Goal: Transaction & Acquisition: Purchase product/service

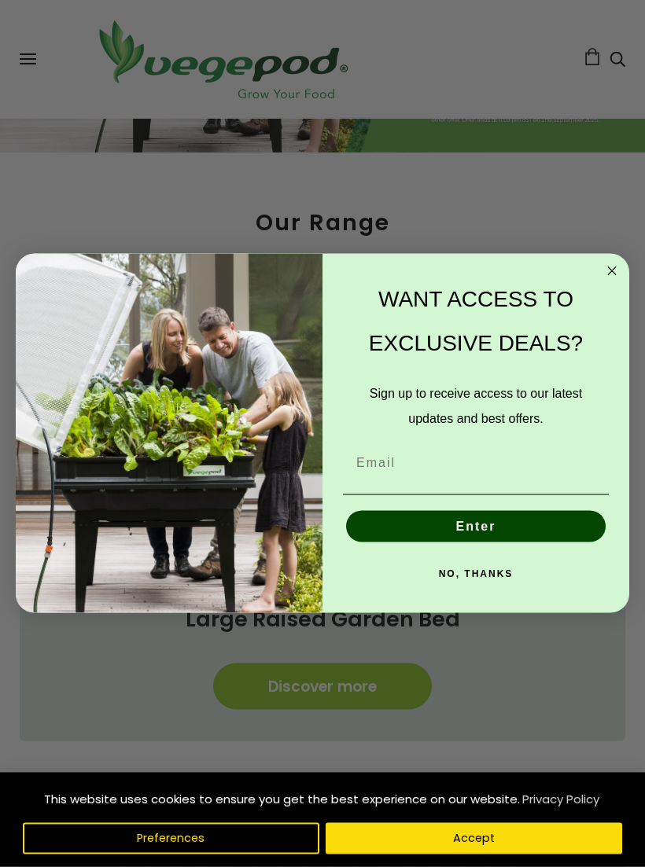
scroll to position [389, 0]
click at [605, 281] on icon "Close dialog" at bounding box center [611, 271] width 19 height 19
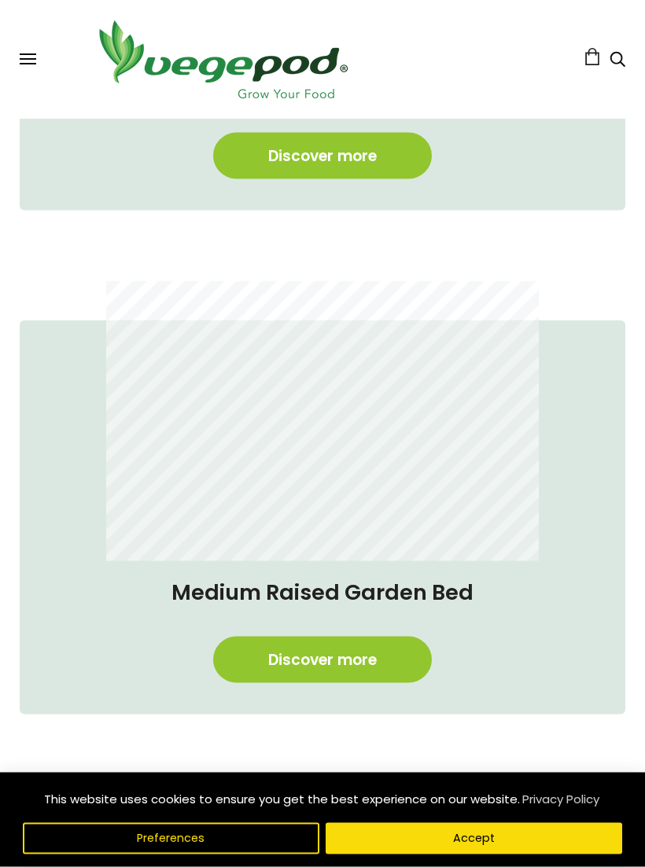
scroll to position [921, 0]
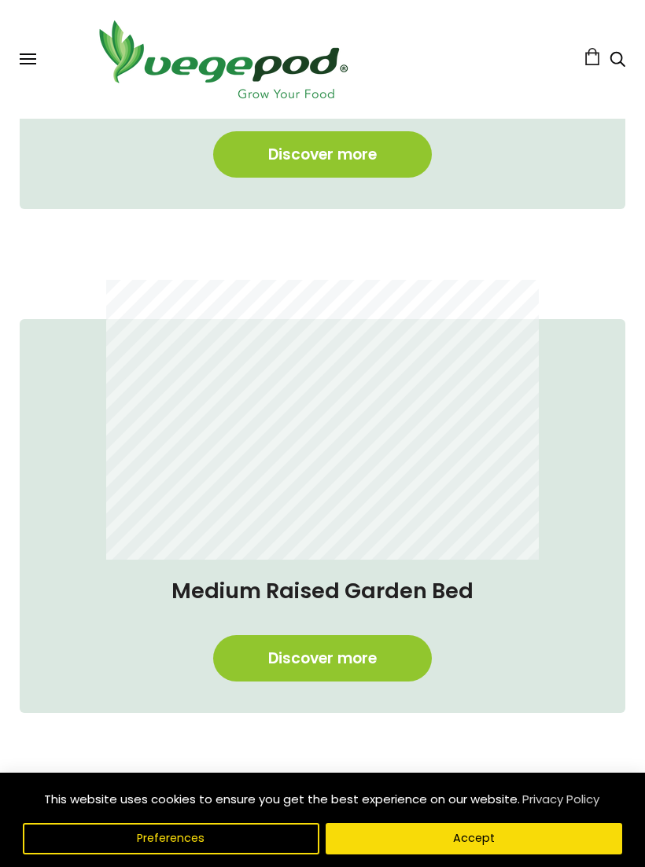
click at [390, 653] on link "Discover more" at bounding box center [322, 658] width 219 height 46
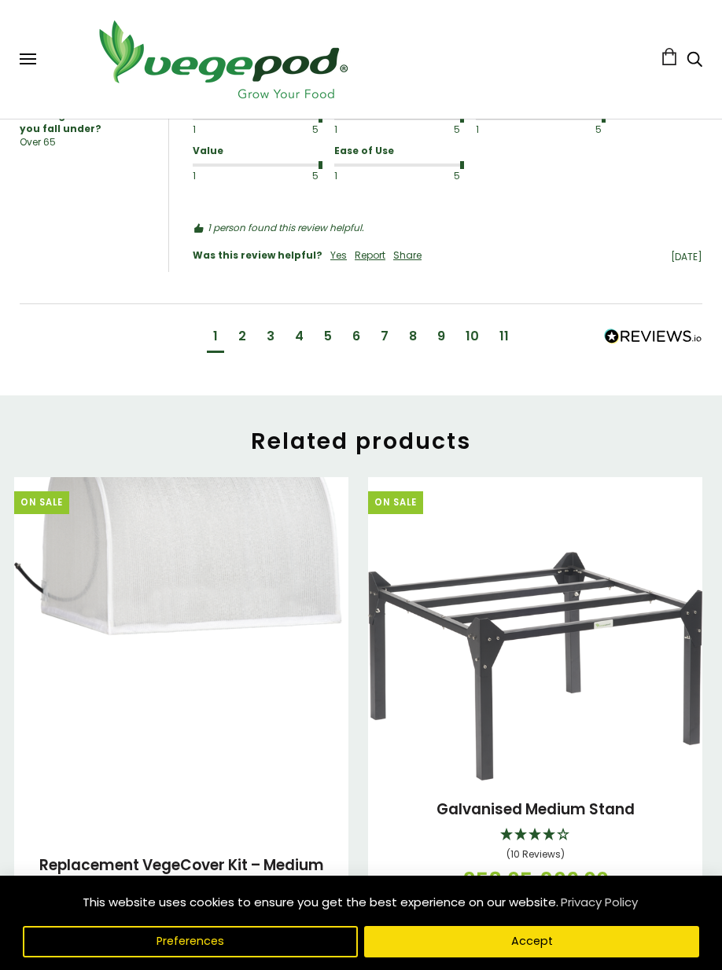
scroll to position [2389, 0]
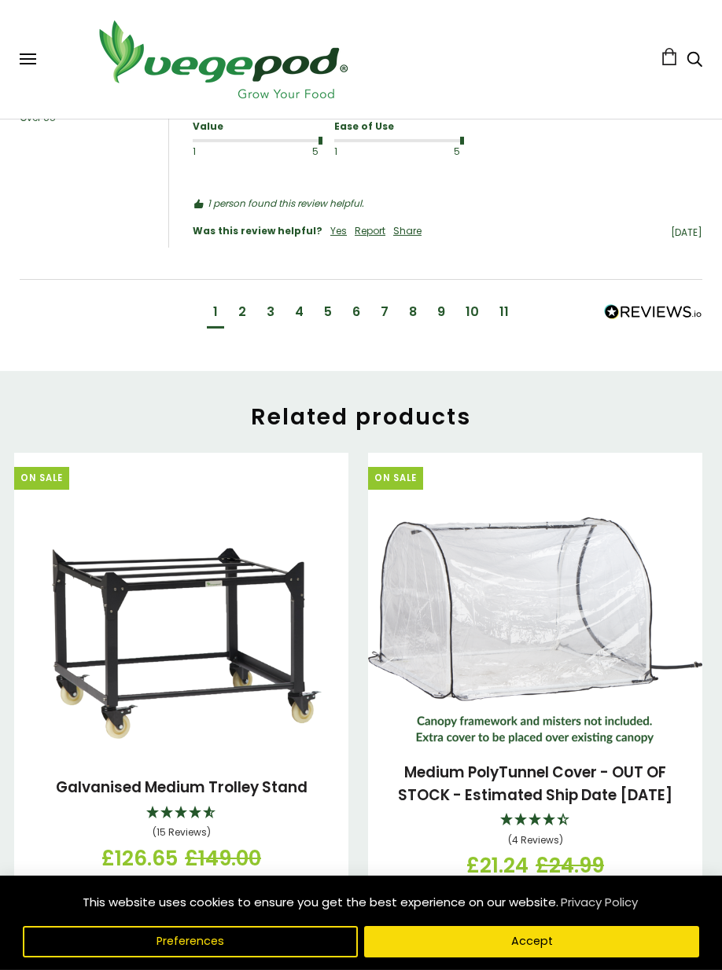
click at [247, 626] on img at bounding box center [181, 642] width 334 height 234
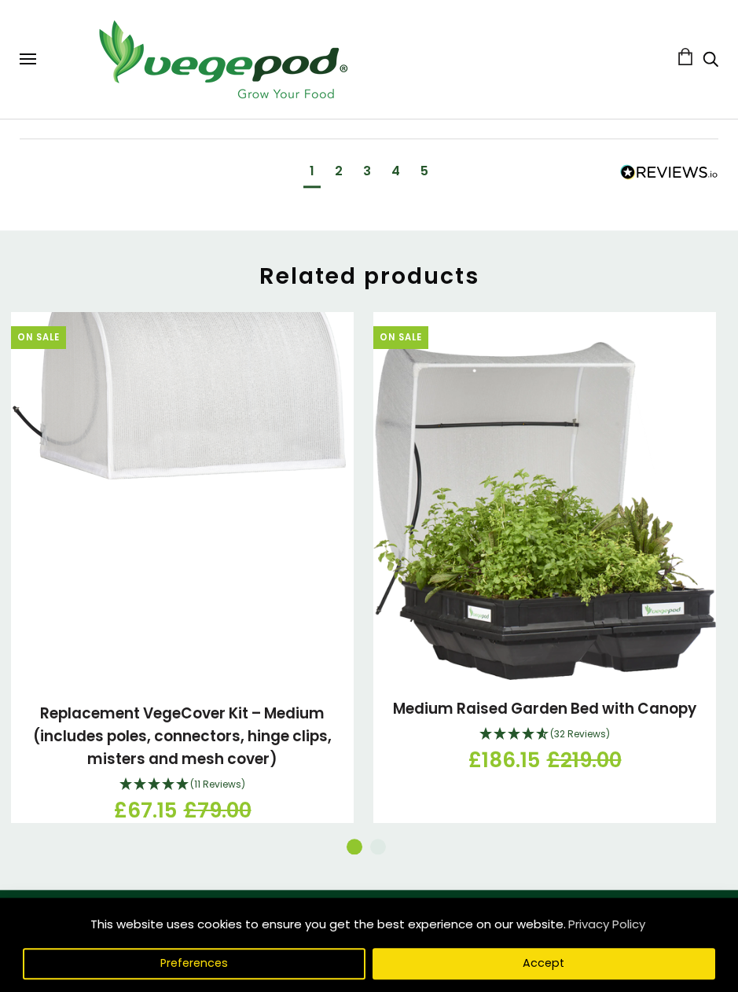
scroll to position [2117, 0]
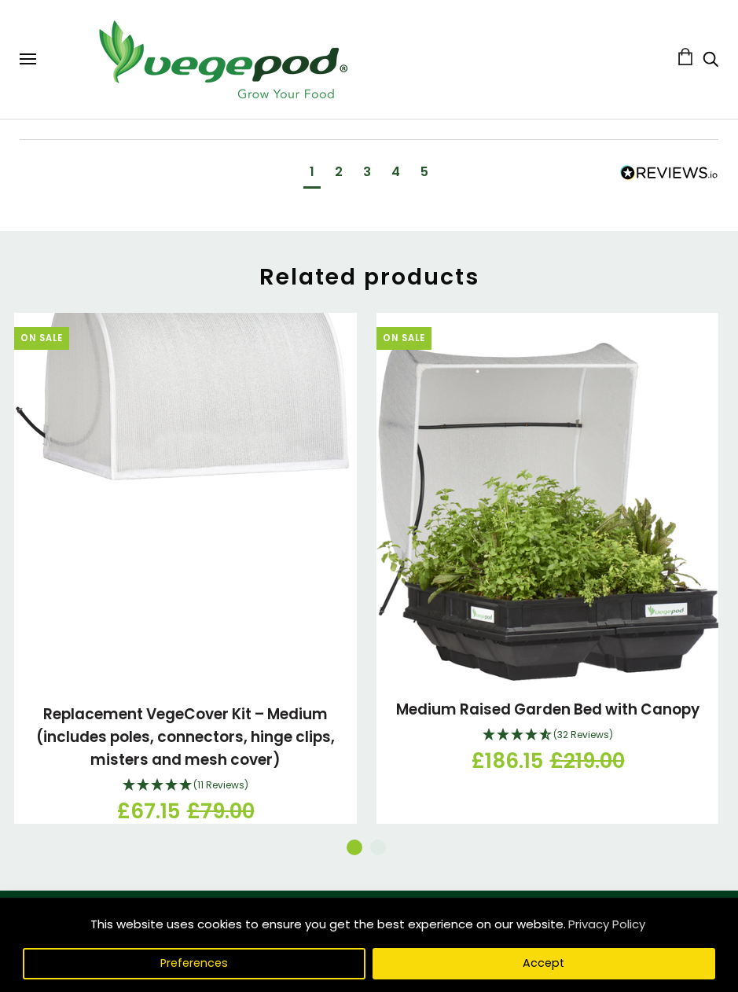
click at [252, 722] on link "Replacement VegeCover Kit – Medium (includes poles, connectors, hinge clips, mi…" at bounding box center [185, 737] width 299 height 67
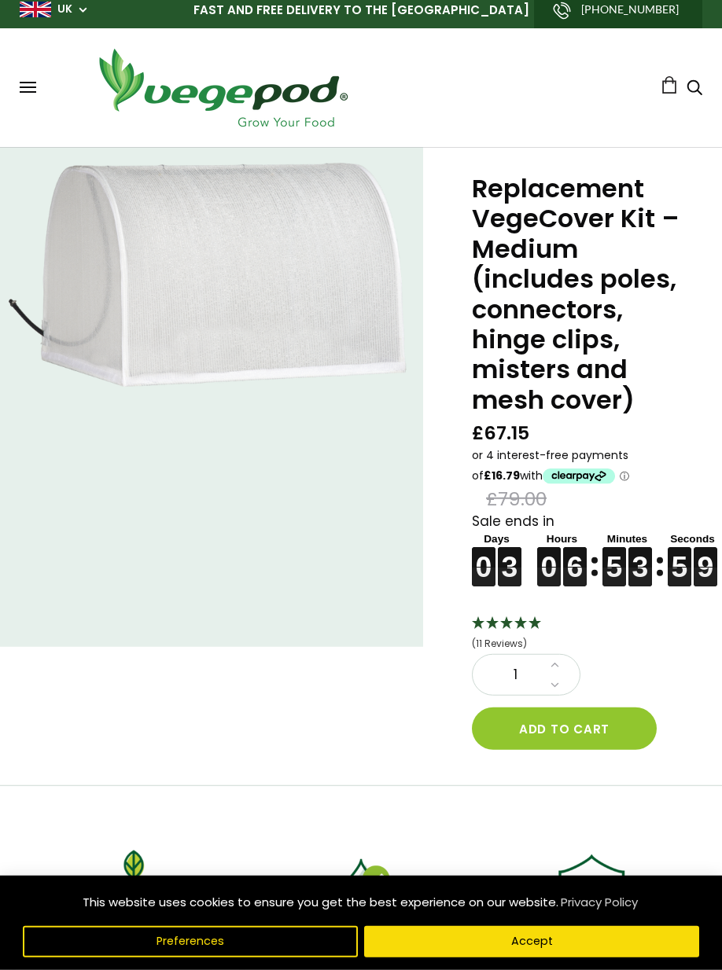
click at [603, 726] on button "Add to cart" at bounding box center [564, 729] width 185 height 42
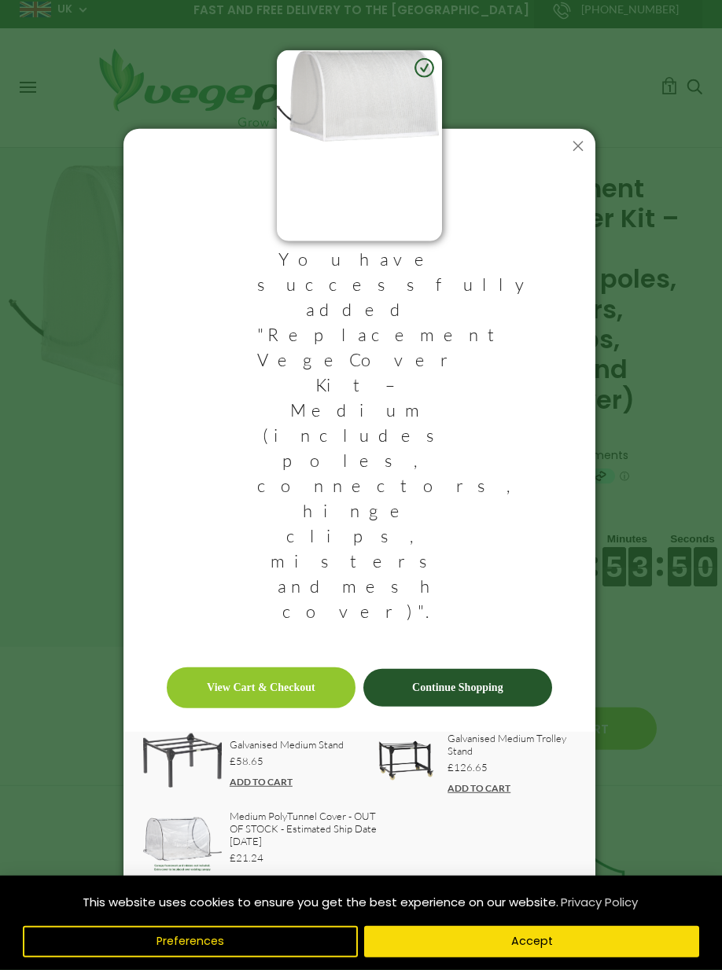
click at [502, 782] on link "ADD TO CART" at bounding box center [478, 788] width 63 height 12
click at [290, 668] on link "View Cart & Checkout" at bounding box center [261, 688] width 189 height 41
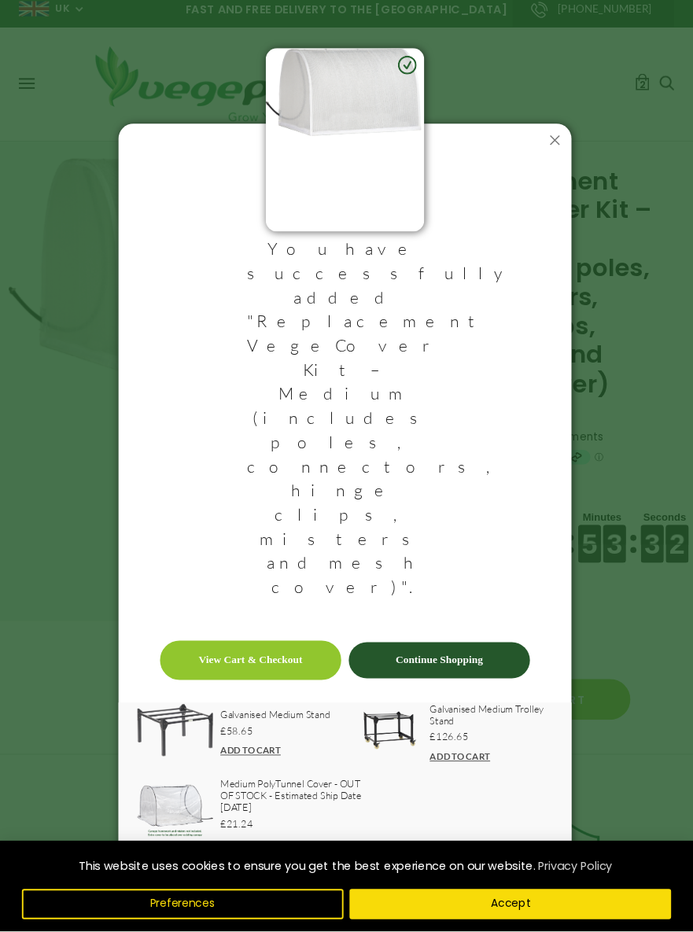
scroll to position [34, 6]
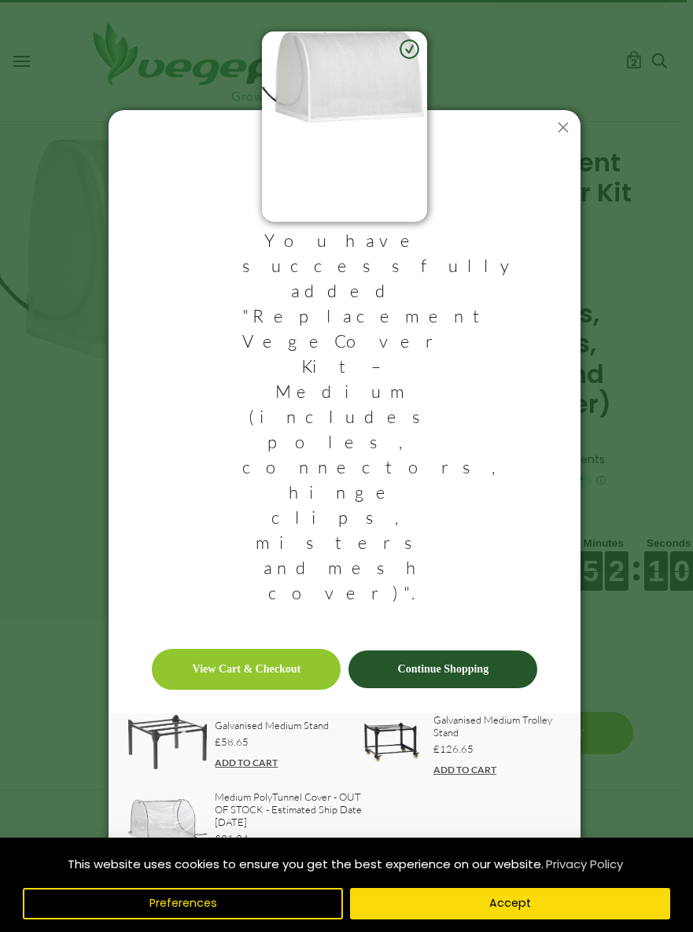
click at [554, 140] on icon at bounding box center [562, 127] width 25 height 25
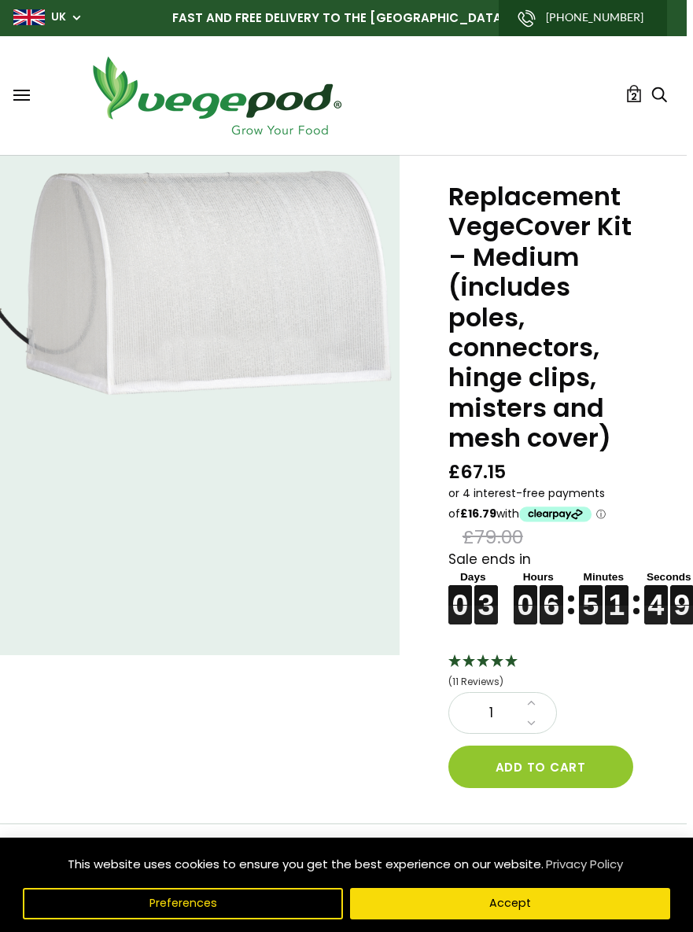
scroll to position [0, 6]
click at [28, 86] on div "Shop Vegepod Bundles Vegepods Stands & Trolleys Kitchen Garden Accessories & Ot…" at bounding box center [339, 95] width 653 height 87
click at [28, 93] on button at bounding box center [21, 96] width 17 height 12
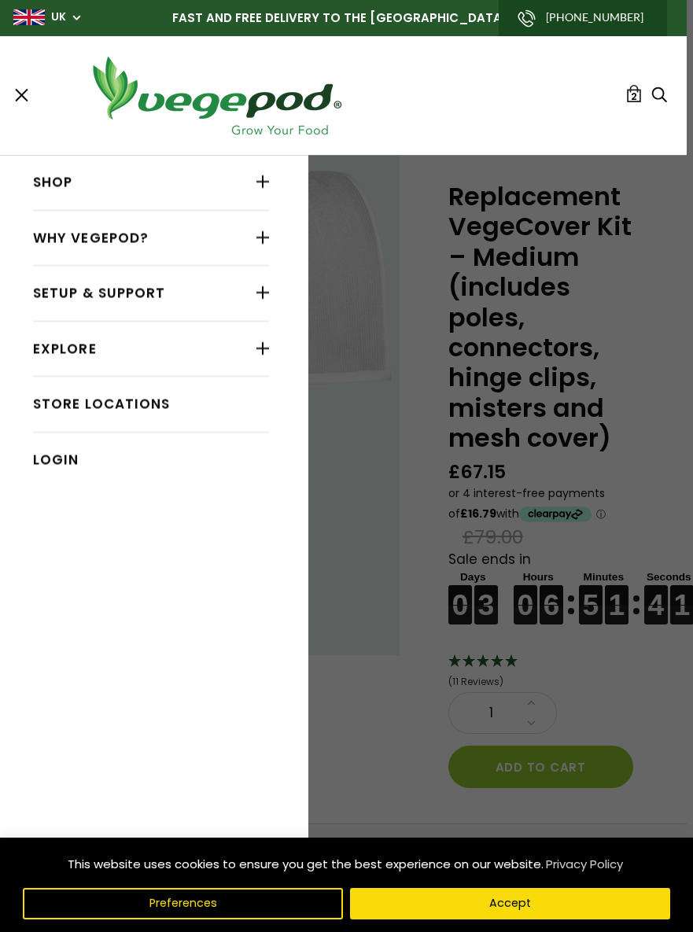
click at [263, 188] on div at bounding box center [262, 181] width 13 height 20
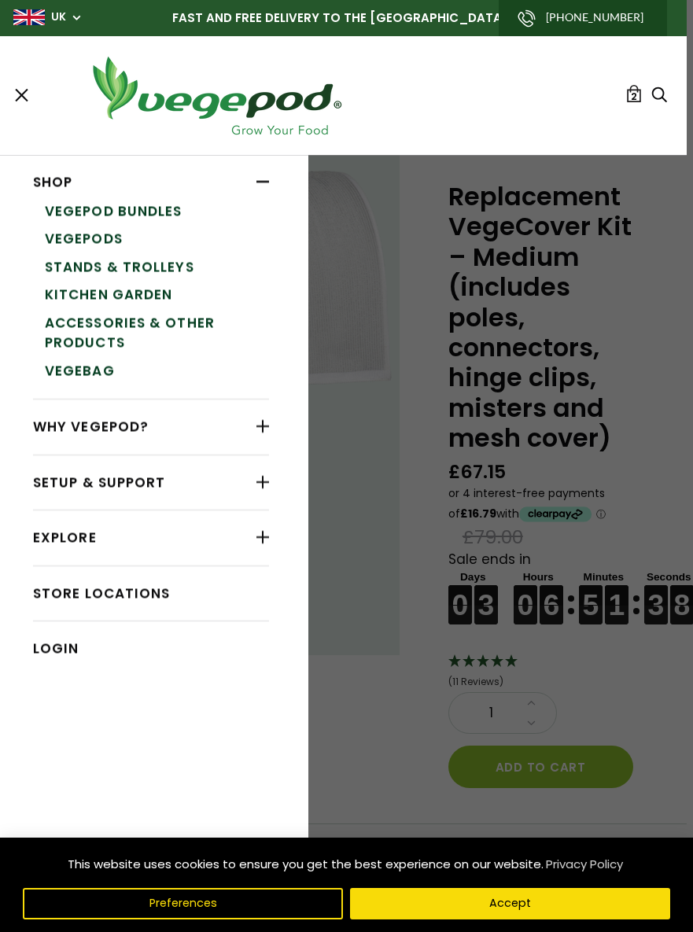
click at [156, 202] on link "Vegepod Bundles" at bounding box center [157, 211] width 224 height 28
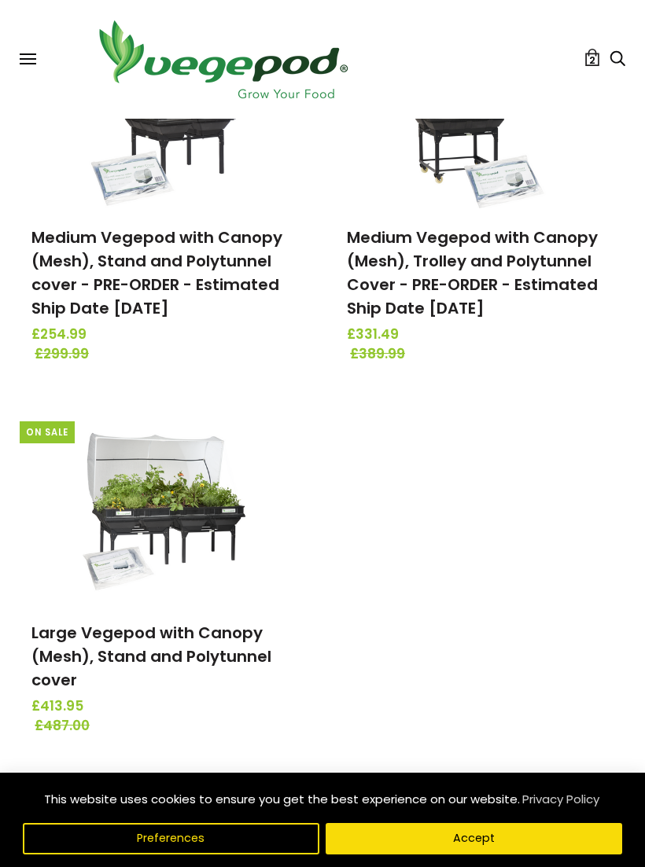
scroll to position [690, 0]
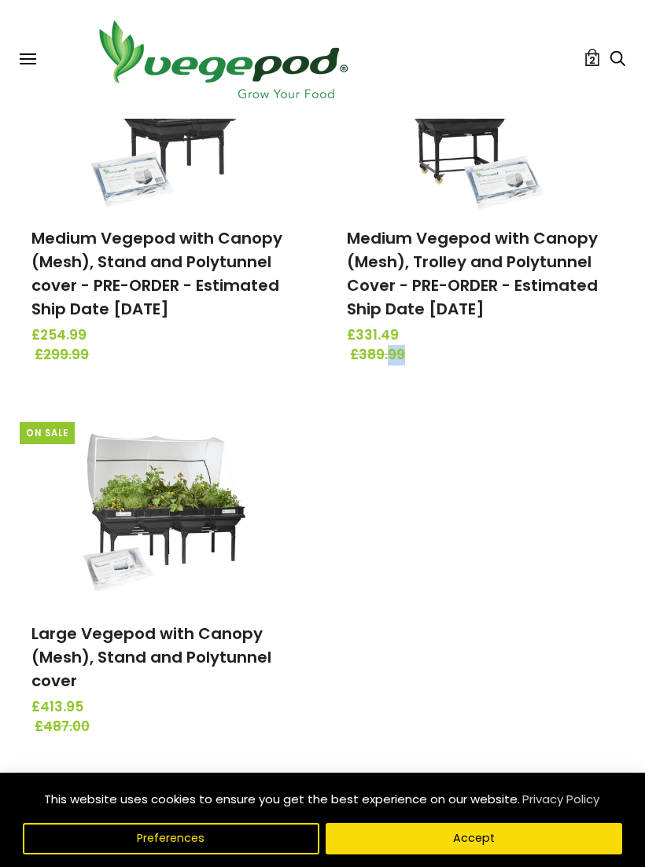
click at [598, 473] on div "On Sale Small Vegepod with Canopy (Mesh), Stand and Polytunnel Cover £191.24 £2…" at bounding box center [309, 209] width 631 height 1142
click at [596, 480] on div "On Sale Small Vegepod with Canopy (Mesh), Stand and Polytunnel Cover £191.24 £2…" at bounding box center [309, 209] width 631 height 1142
click at [584, 491] on div "On Sale Small Vegepod with Canopy (Mesh), Stand and Polytunnel Cover £191.24 £2…" at bounding box center [309, 209] width 631 height 1142
click at [585, 492] on div "On Sale Small Vegepod with Canopy (Mesh), Stand and Polytunnel Cover £191.24 £2…" at bounding box center [309, 209] width 631 height 1142
click at [590, 491] on div "On Sale Small Vegepod with Canopy (Mesh), Stand and Polytunnel Cover £191.24 £2…" at bounding box center [309, 209] width 631 height 1142
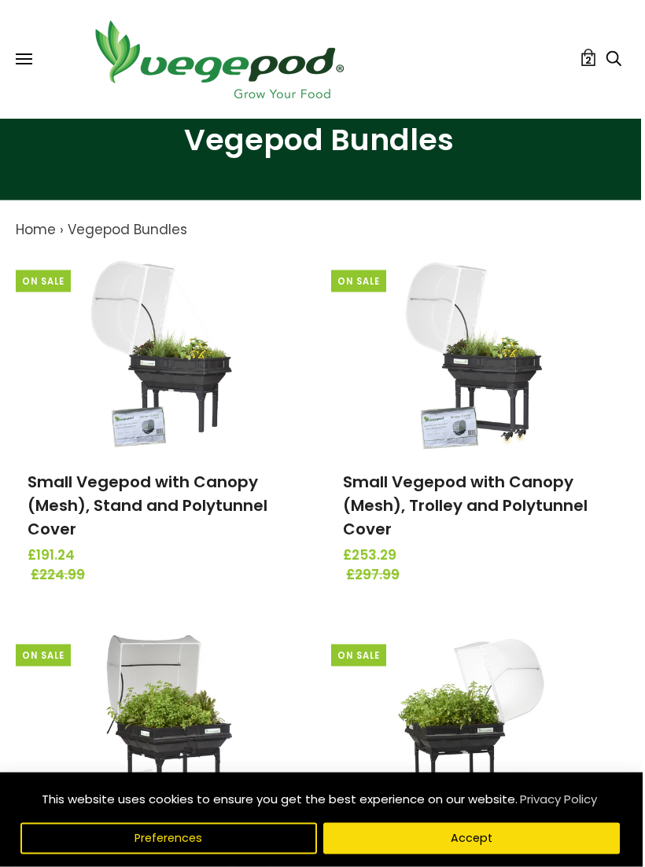
scroll to position [0, 2]
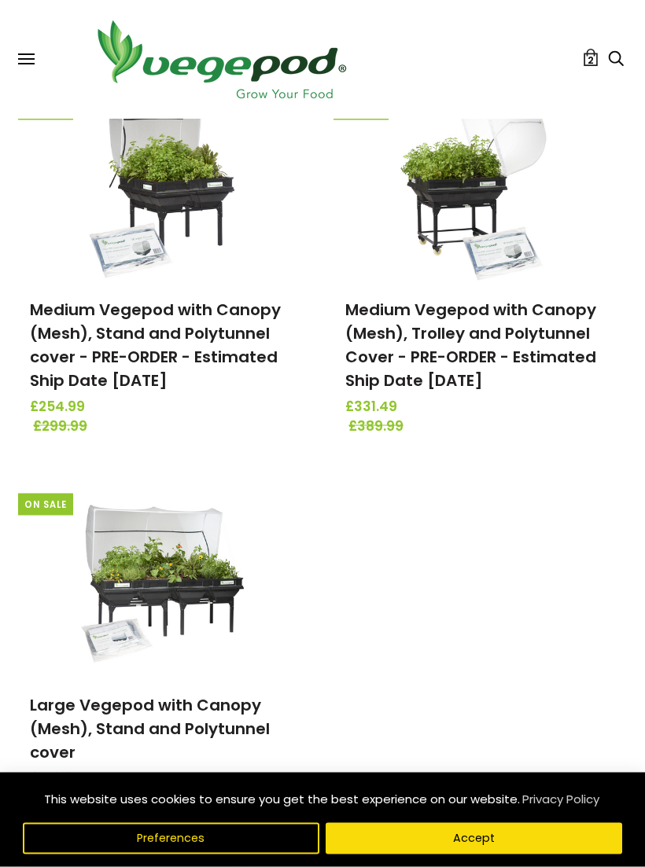
click at [594, 62] on link "2" at bounding box center [590, 57] width 17 height 17
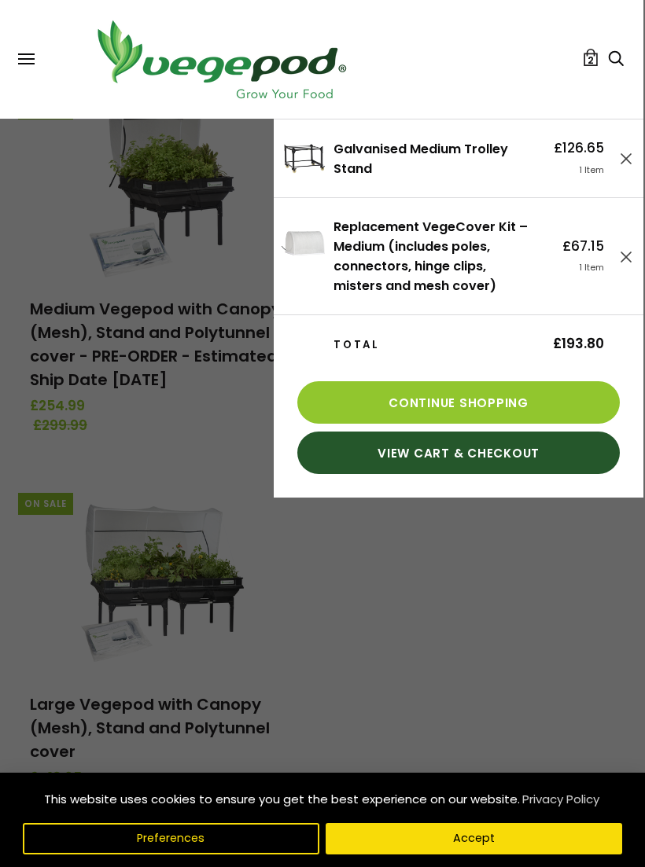
click at [562, 605] on div at bounding box center [322, 433] width 645 height 867
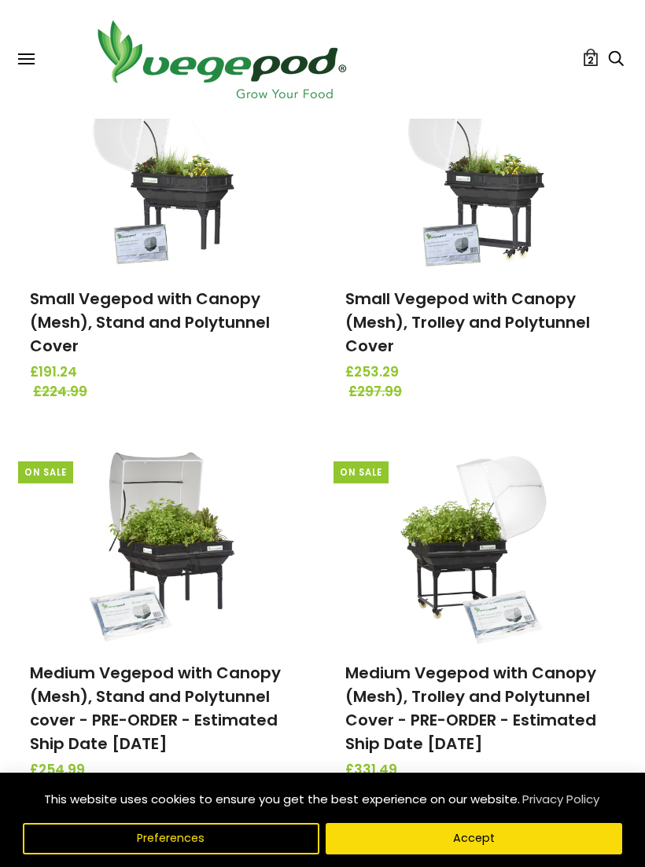
scroll to position [0, 2]
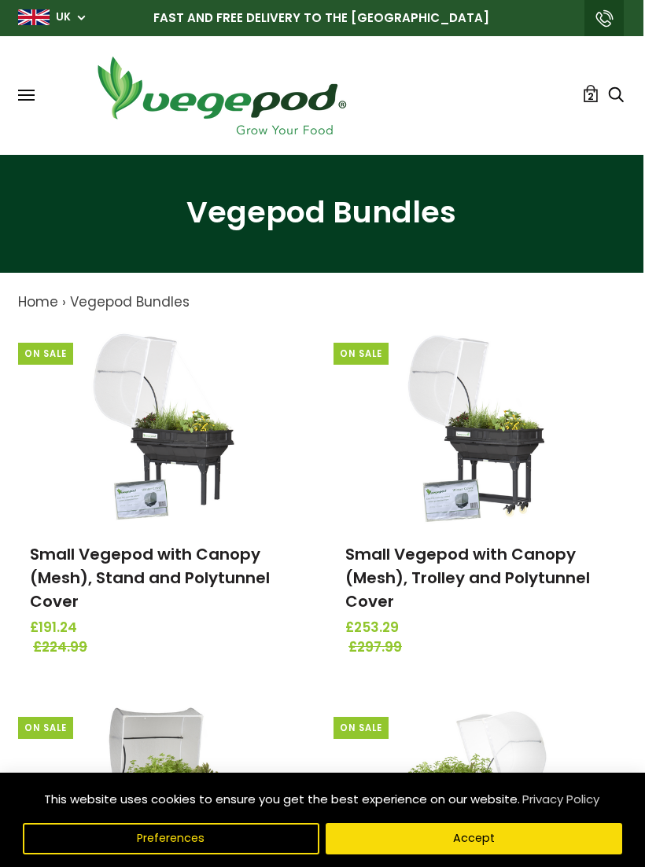
click at [32, 98] on button at bounding box center [26, 96] width 17 height 12
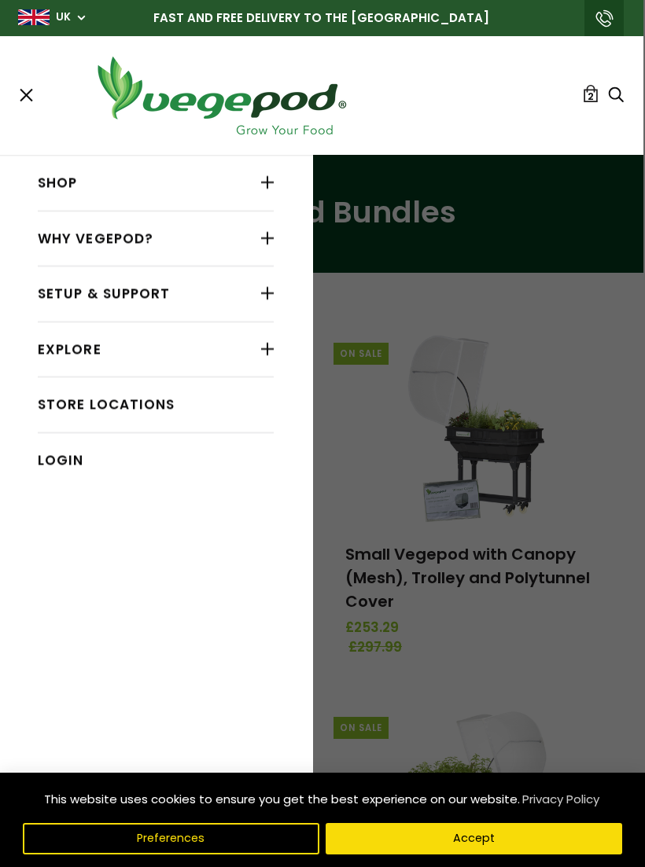
click at [182, 186] on link "Shop" at bounding box center [156, 183] width 236 height 30
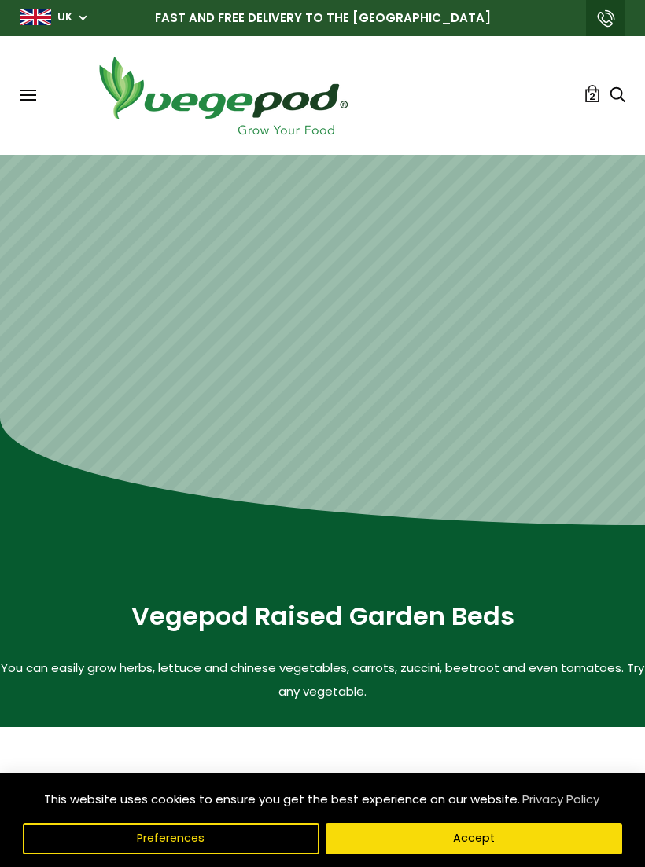
click at [230, 838] on button "Preferences" at bounding box center [171, 838] width 296 height 31
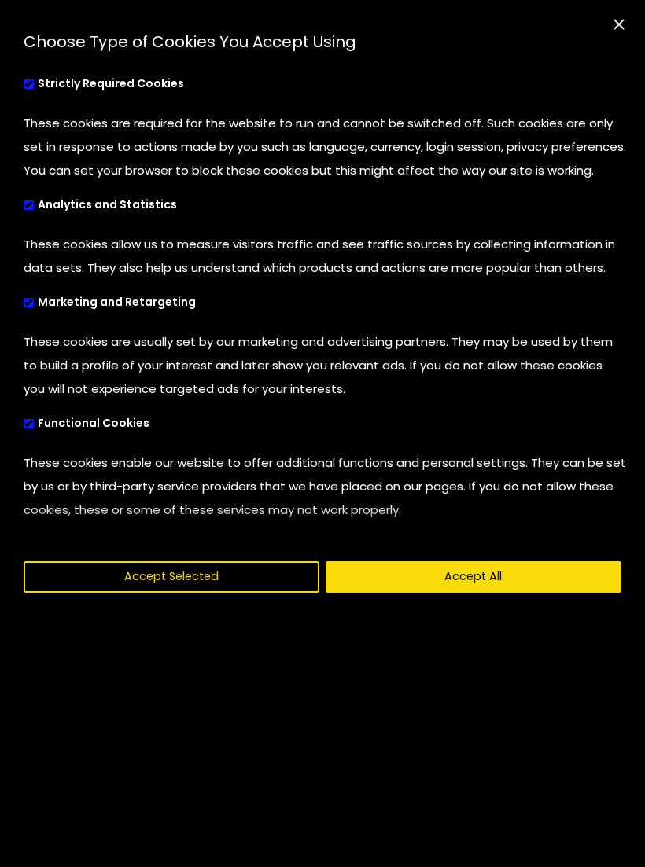
click at [32, 308] on span "cookies preferences popup" at bounding box center [29, 303] width 10 height 10
click at [24, 306] on input "Marketing and Retargeting" at bounding box center [24, 301] width 0 height 10
checkbox input "false"
click at [40, 440] on label "Functional Cookies" at bounding box center [107, 424] width 167 height 31
click at [24, 427] on input "Functional Cookies" at bounding box center [24, 422] width 0 height 10
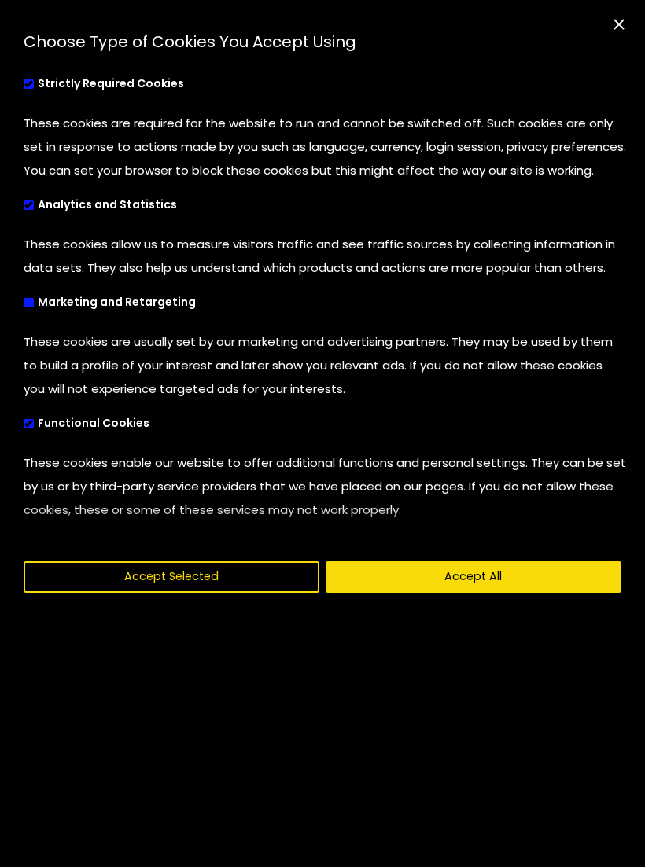
checkbox input "false"
click at [26, 221] on label "Analytics and Statistics" at bounding box center [121, 205] width 195 height 31
click at [24, 208] on input "Analytics and Statistics" at bounding box center [24, 203] width 0 height 10
checkbox input "false"
click at [267, 593] on button "Accept Selected" at bounding box center [172, 576] width 296 height 31
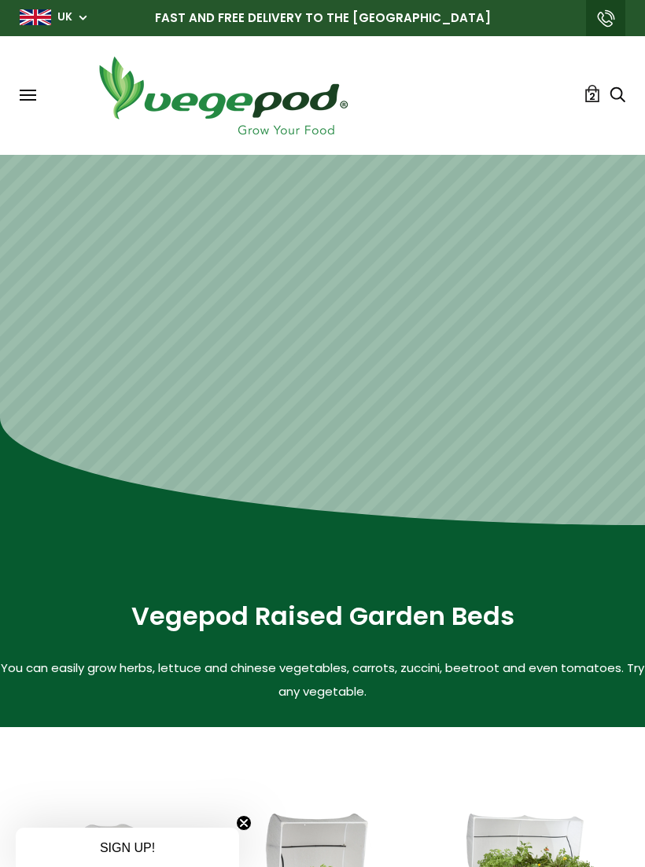
click at [31, 97] on button at bounding box center [28, 96] width 17 height 12
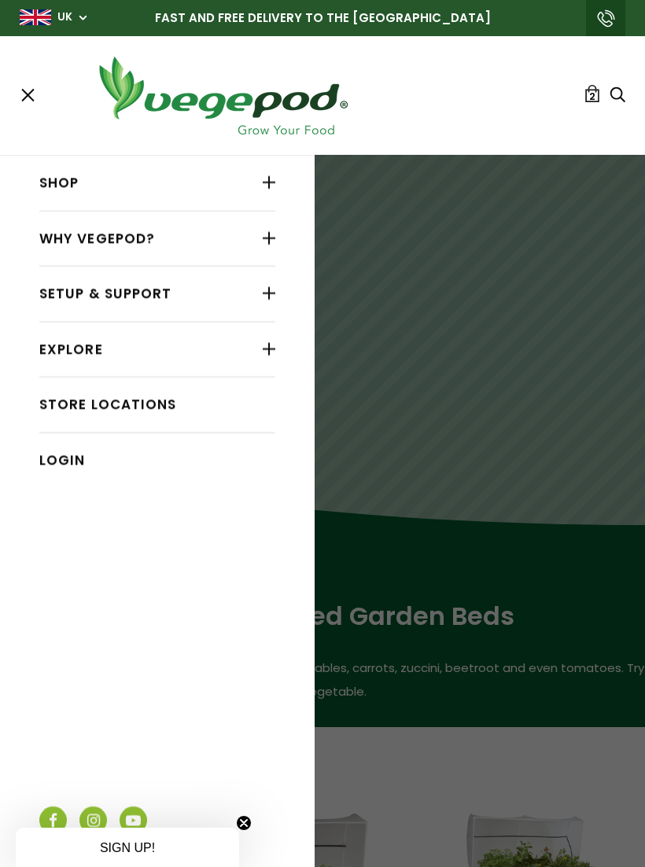
click at [275, 346] on div at bounding box center [269, 349] width 13 height 20
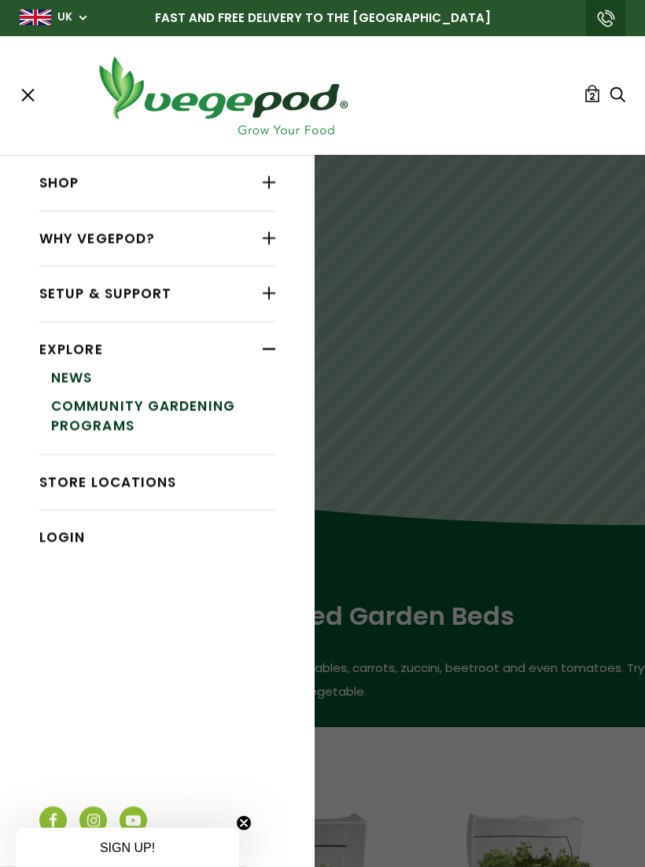
click at [82, 373] on link "News" at bounding box center [163, 378] width 224 height 28
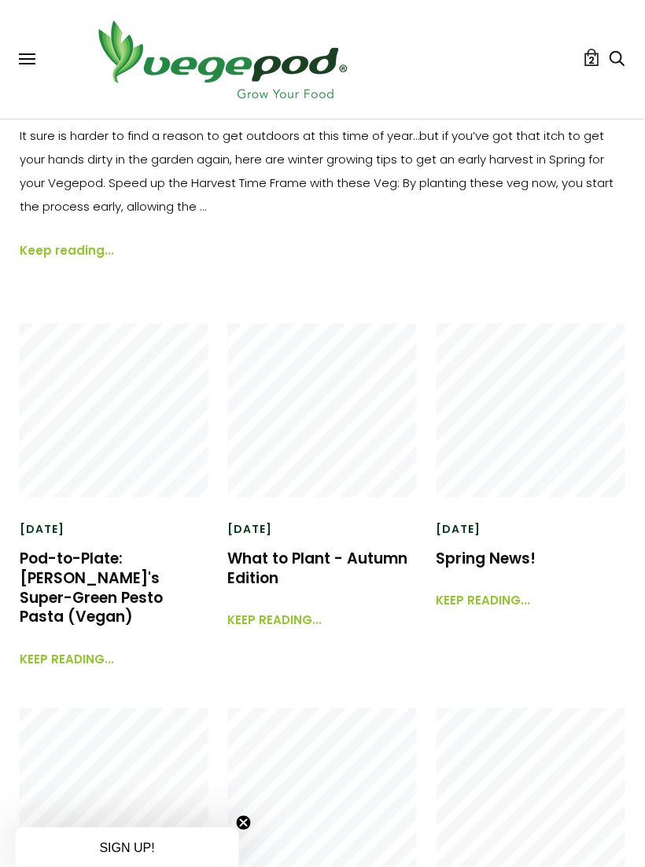
scroll to position [444, 1]
click at [285, 617] on link "Keep reading..." at bounding box center [274, 612] width 94 height 34
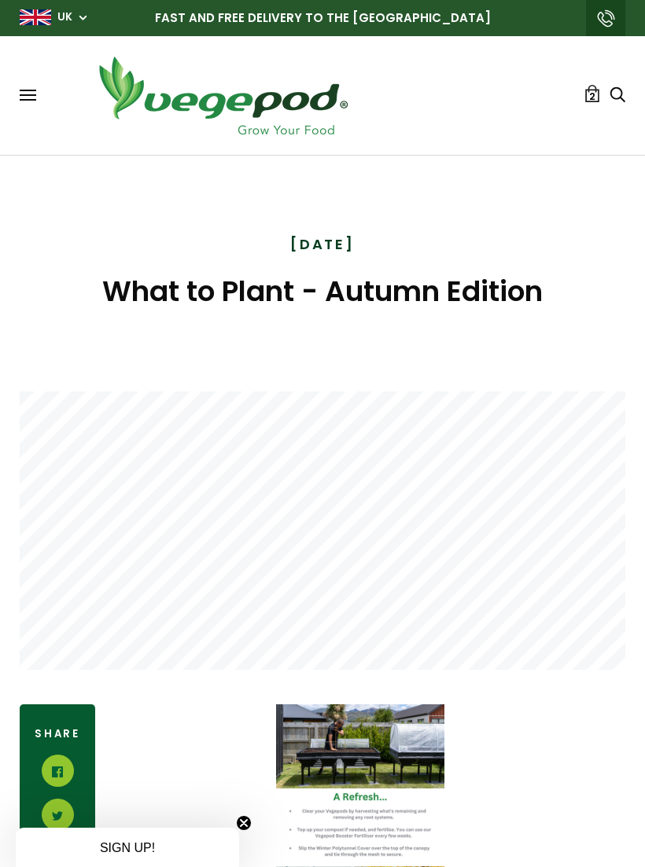
click at [20, 97] on button at bounding box center [28, 96] width 17 height 12
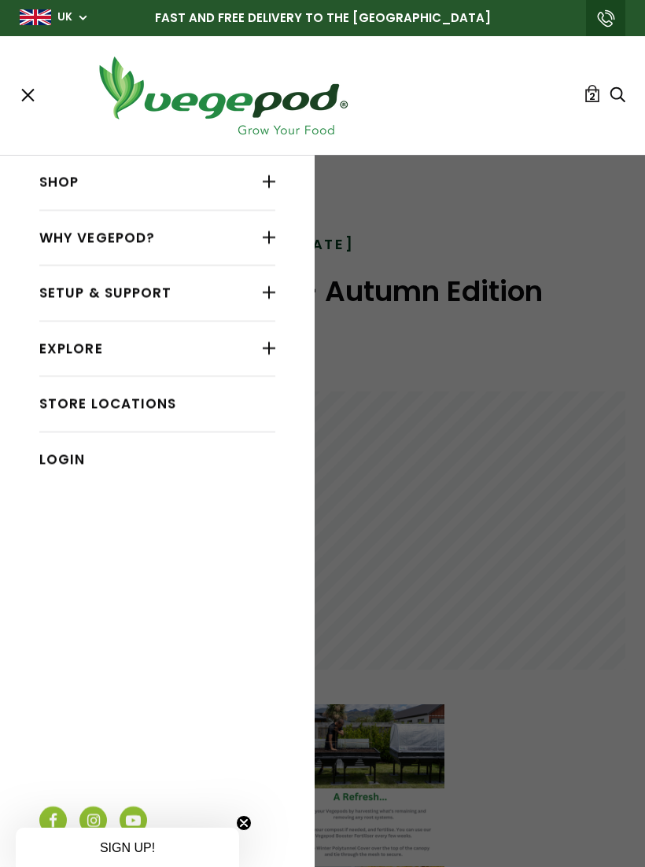
click at [270, 679] on ul "Shop Vegepod Bundles Vegepods Stands & Trolleys Kitchen Garden Accessories & Ot…" at bounding box center [157, 474] width 236 height 638
